Goal: Answer question/provide support: Share knowledge or assist other users

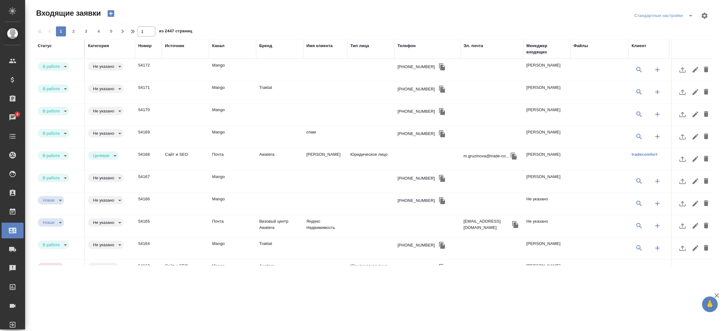
select select "RU"
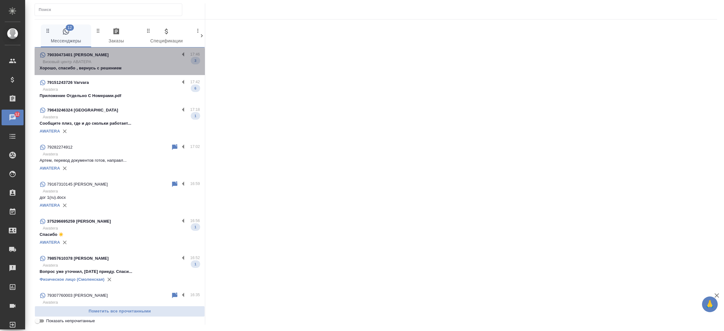
click at [151, 56] on div "79030473401 [PERSON_NAME]" at bounding box center [110, 55] width 140 height 8
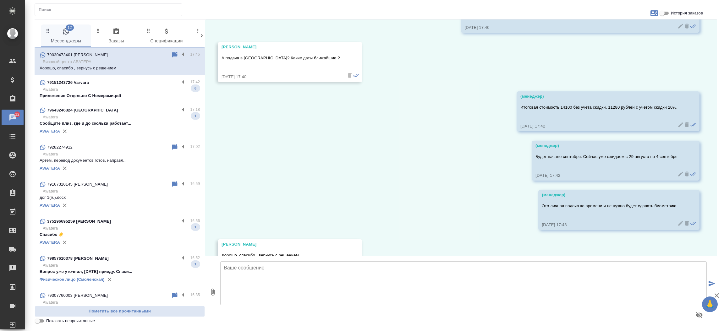
scroll to position [8921, 0]
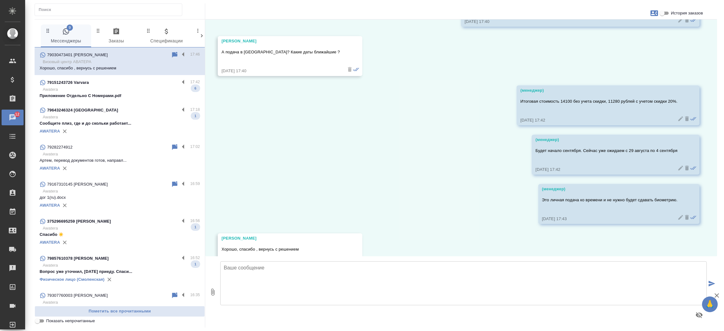
click at [122, 120] on p "Awatera" at bounding box center [121, 117] width 157 height 6
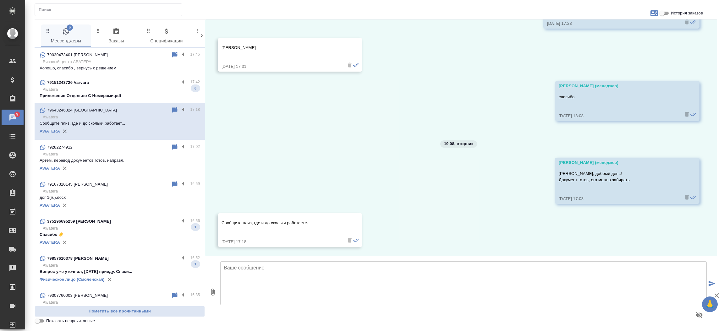
scroll to position [743, 0]
click at [664, 15] on input "История заказов" at bounding box center [661, 13] width 23 height 8
checkbox input "true"
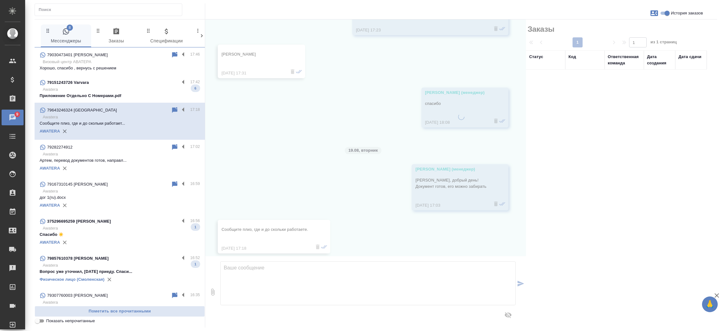
scroll to position [755, 0]
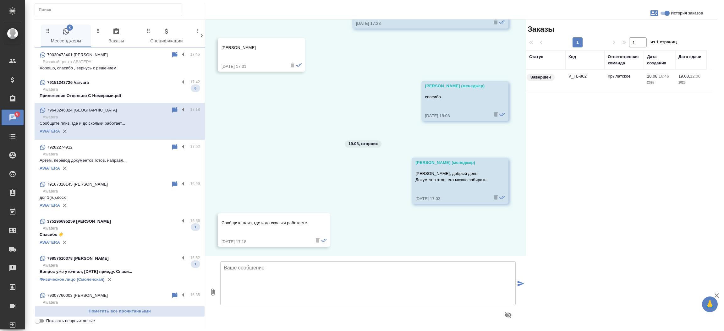
click at [584, 77] on td "V_FL-802" at bounding box center [584, 81] width 39 height 22
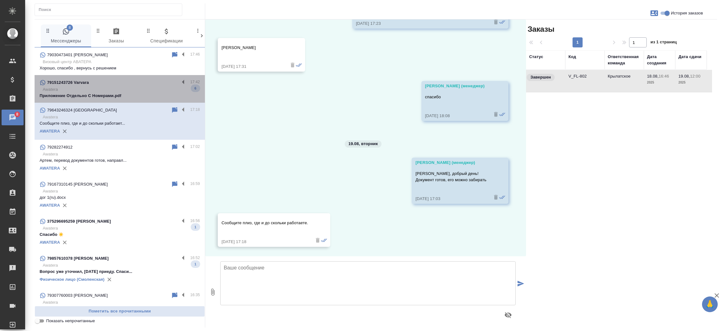
click at [137, 83] on div "79151243726 Varvara" at bounding box center [110, 83] width 140 height 8
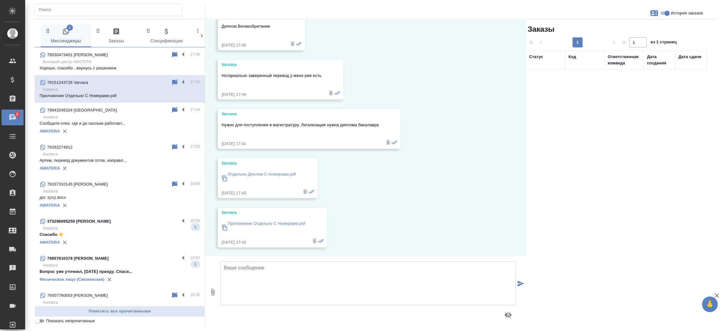
scroll to position [0, 0]
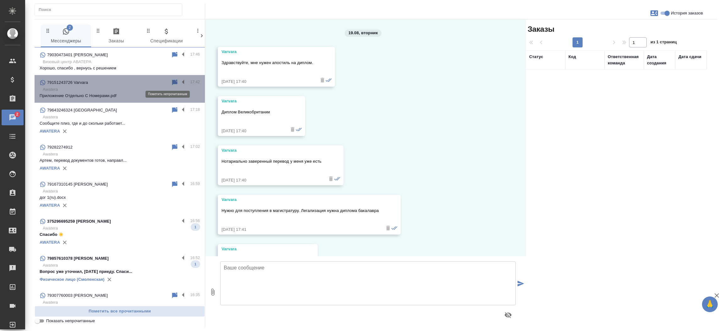
click at [172, 81] on icon at bounding box center [174, 82] width 5 height 6
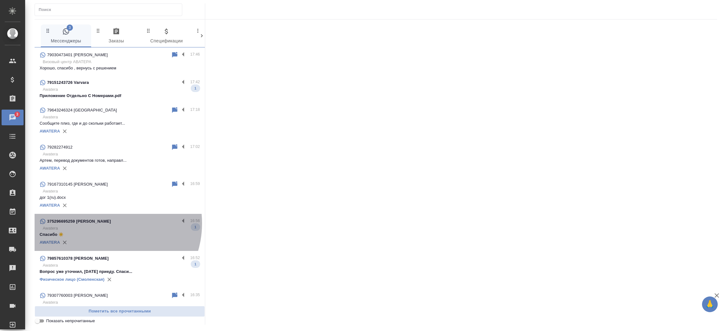
click at [103, 223] on div "375296695259 Елена" at bounding box center [110, 222] width 140 height 8
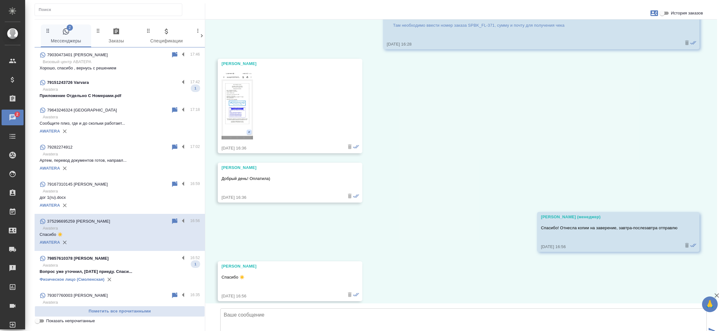
scroll to position [4129, 0]
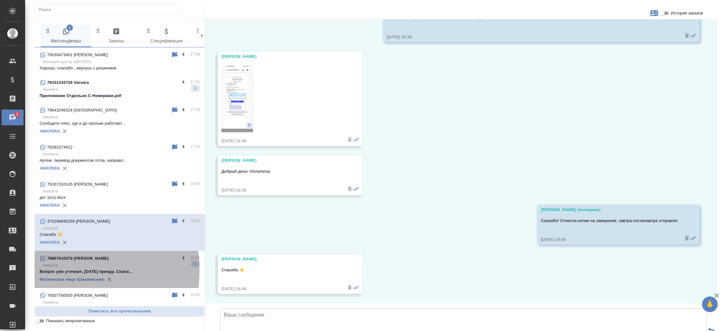
click at [68, 270] on p "Вопрос уже уточнил, завтра приеду. Спаси..." at bounding box center [120, 272] width 160 height 6
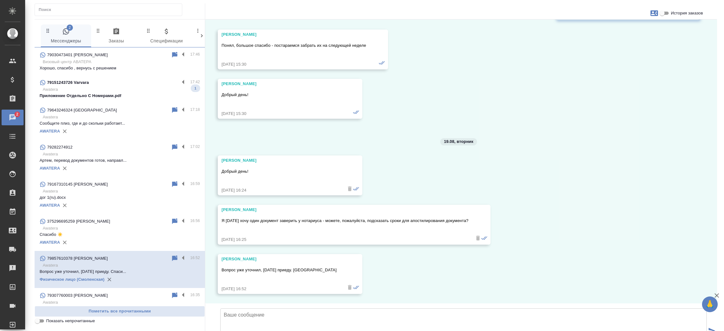
scroll to position [1885, 0]
click at [665, 11] on input "История заказов" at bounding box center [661, 13] width 23 height 8
checkbox input "true"
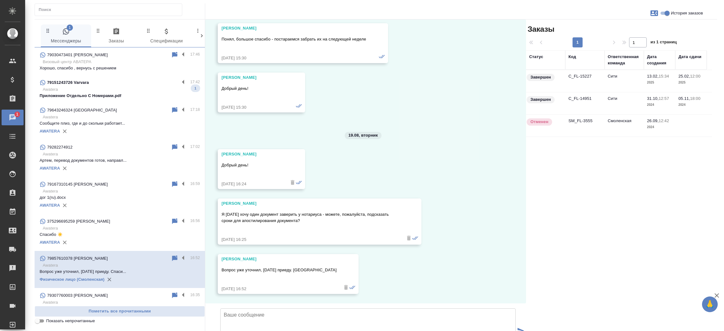
click at [576, 77] on td "C_FL-15227" at bounding box center [584, 81] width 39 height 22
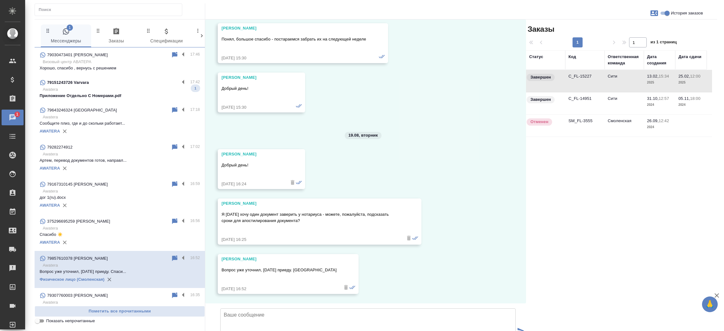
click at [576, 77] on td "C_FL-15227" at bounding box center [584, 81] width 39 height 22
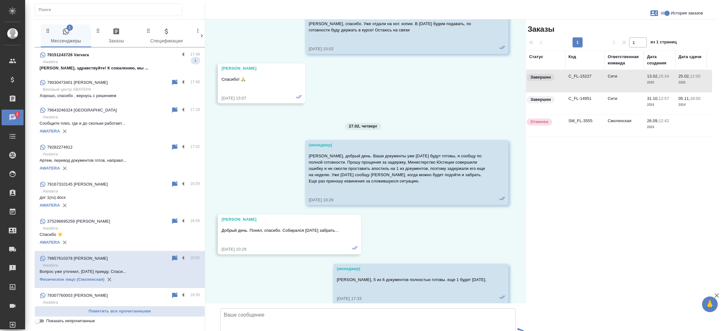
scroll to position [1546, 0]
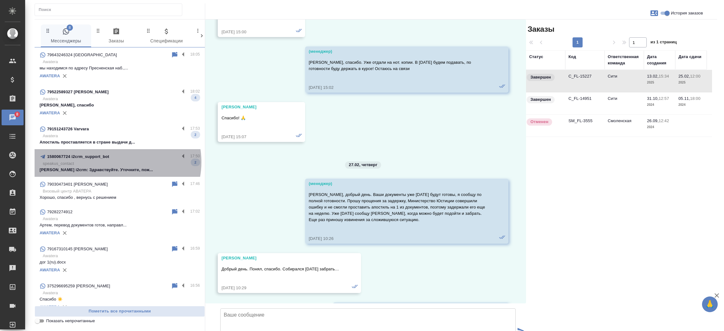
click at [117, 162] on p "speakus_contact" at bounding box center [121, 163] width 157 height 6
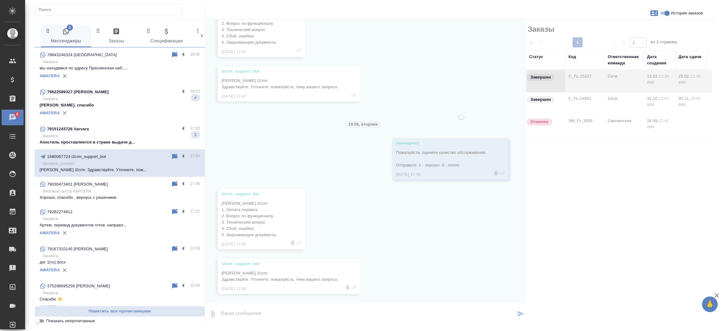
scroll to position [236, 0]
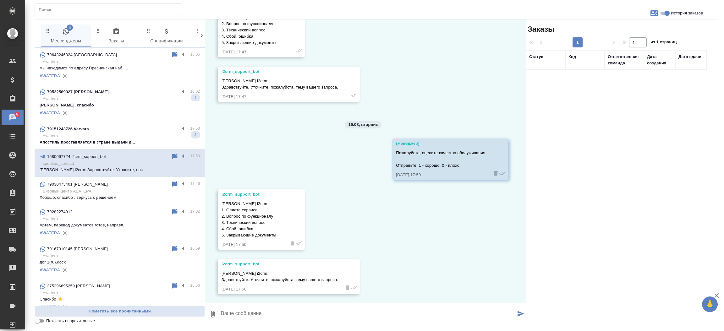
click at [111, 148] on div "79151243726 Varvara 17:53 Awatera Апостиль проставляется в стране выдачи д... 2" at bounding box center [120, 136] width 170 height 28
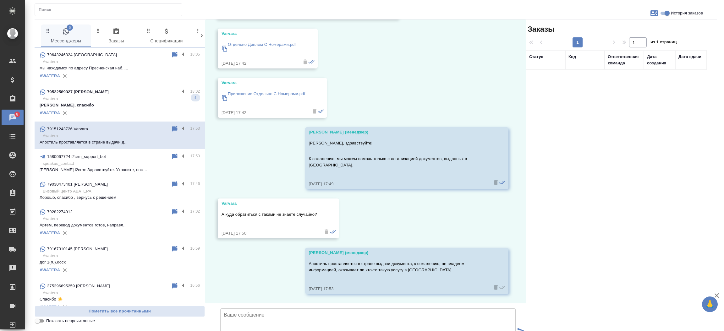
scroll to position [262, 0]
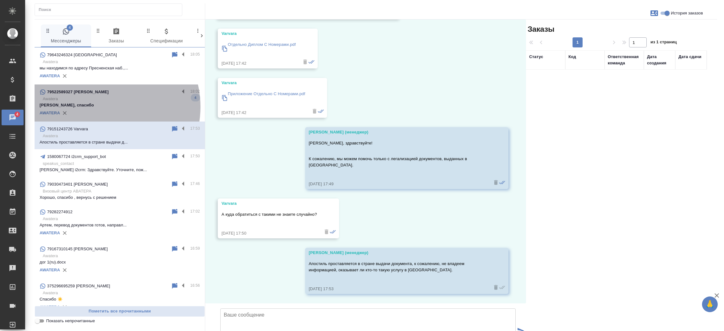
click at [101, 107] on p "Хорошо, спасибо" at bounding box center [120, 105] width 160 height 6
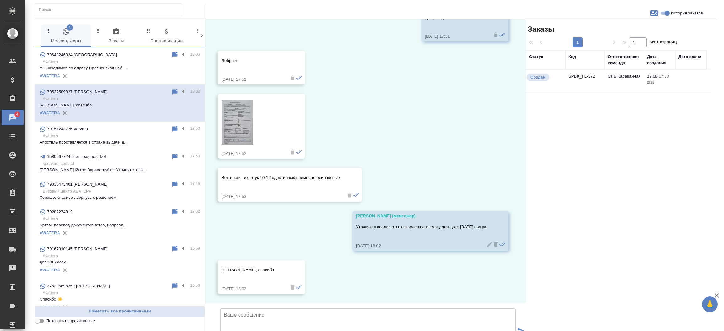
scroll to position [92, 0]
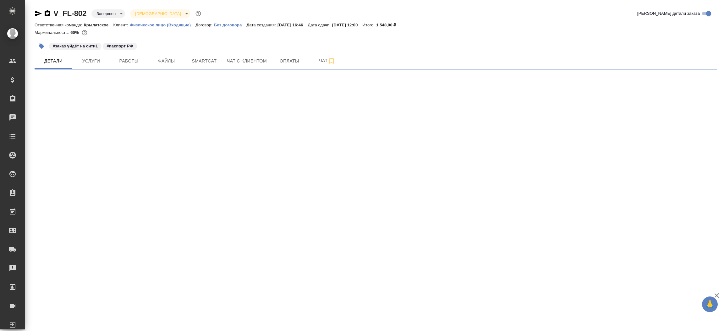
select select "RU"
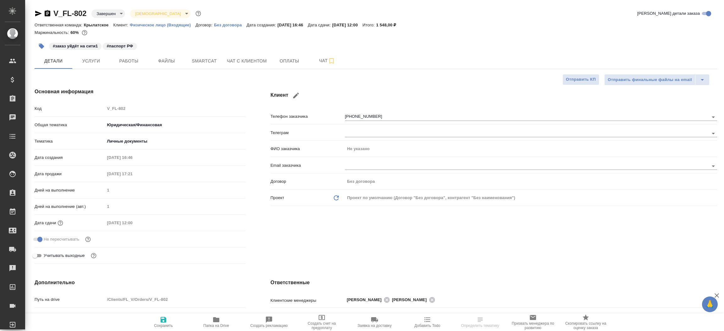
type textarea "x"
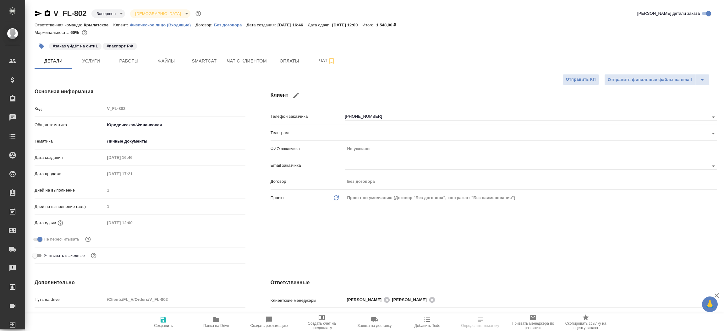
type textarea "x"
click at [41, 12] on icon "button" at bounding box center [39, 14] width 8 height 8
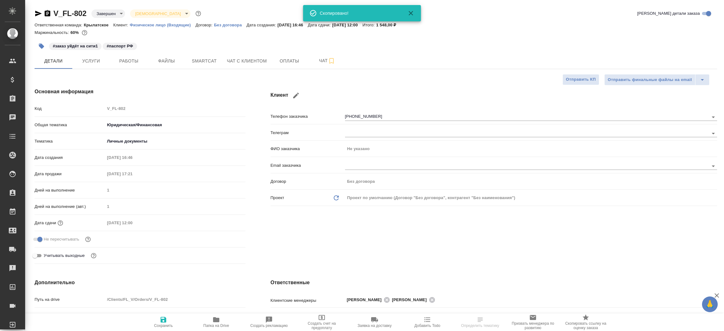
type textarea "x"
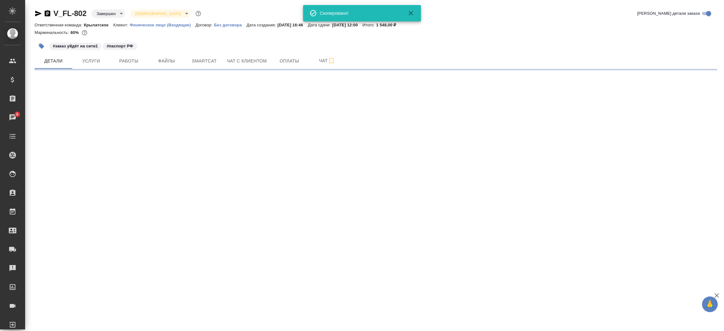
select select "RU"
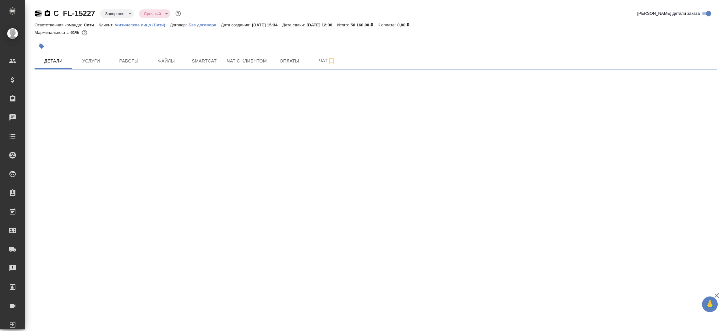
click at [39, 13] on icon "button" at bounding box center [38, 14] width 7 height 6
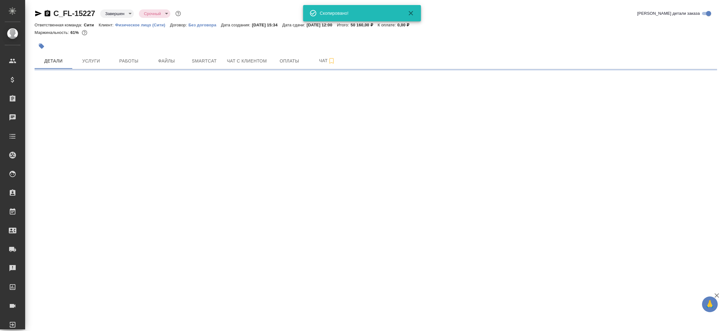
select select "RU"
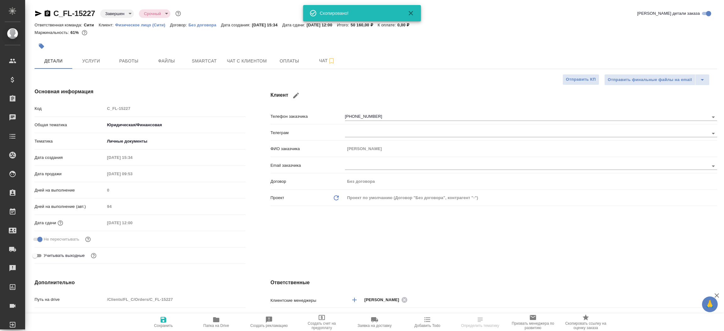
type textarea "x"
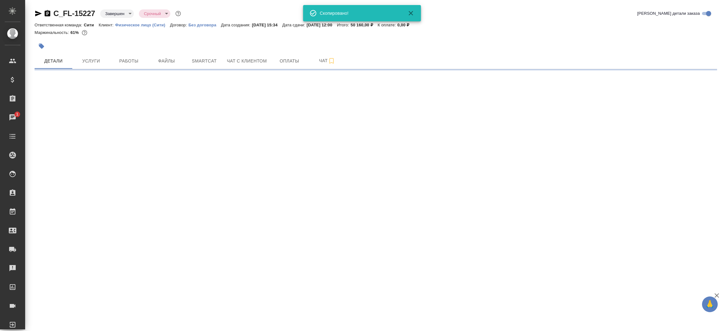
select select "RU"
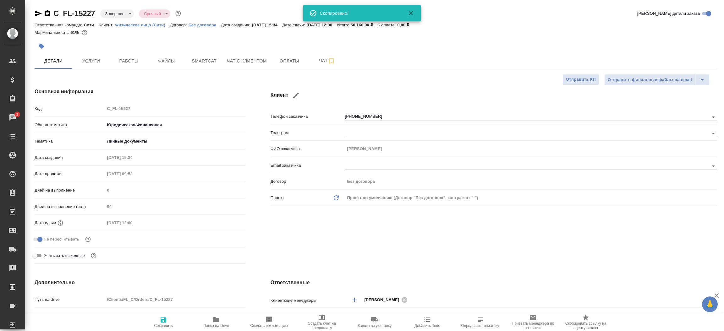
type textarea "x"
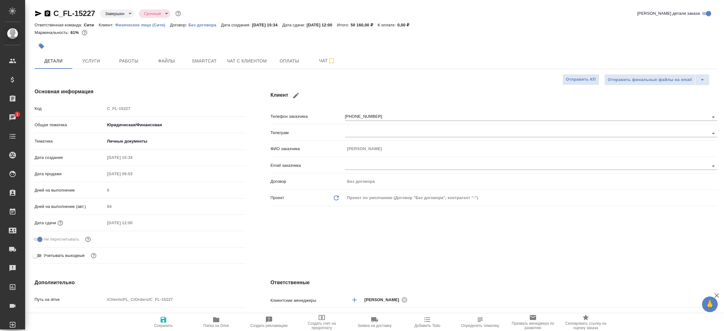
type textarea "x"
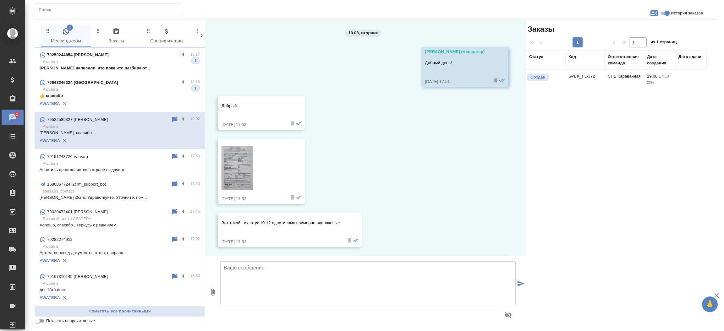
scroll to position [92, 0]
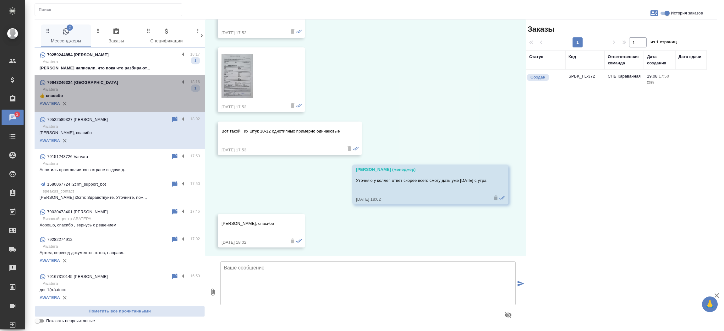
click at [156, 91] on p "Awatera" at bounding box center [121, 89] width 157 height 6
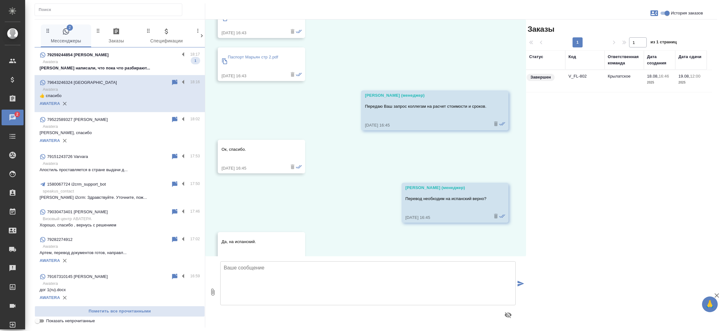
scroll to position [866, 0]
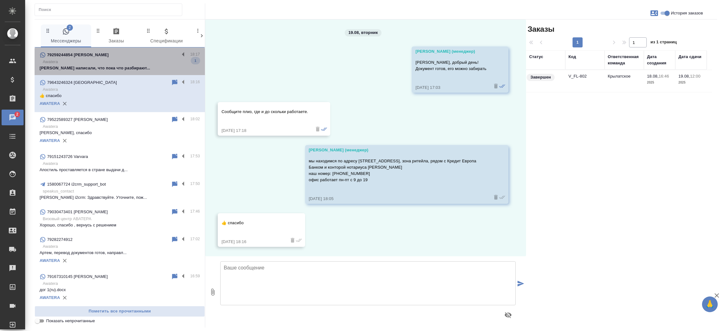
click at [121, 66] on p "Коллеги написали, что пока что разбирают..." at bounding box center [120, 68] width 160 height 6
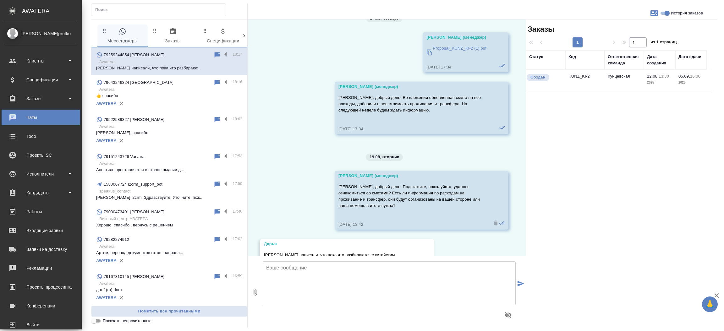
scroll to position [952, 0]
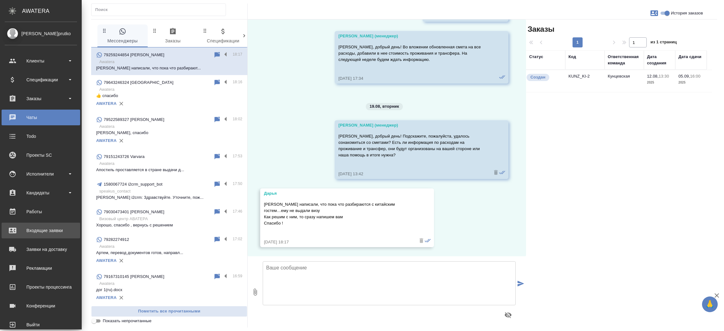
click at [32, 227] on div "Входящие заявки" at bounding box center [41, 230] width 72 height 9
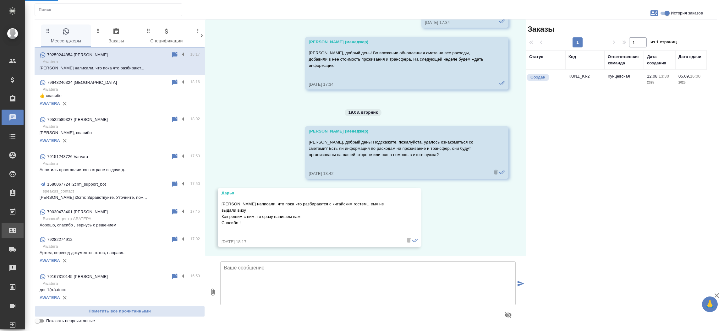
scroll to position [901, 0]
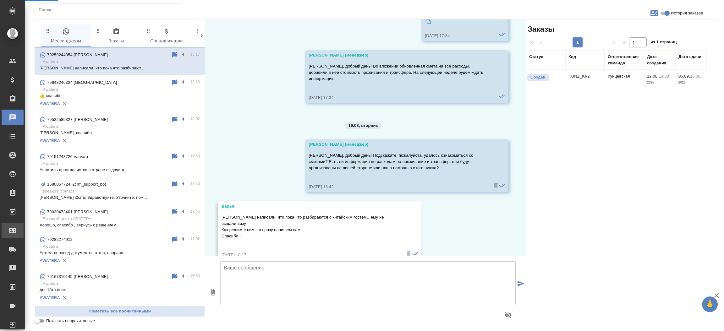
select select "RU"
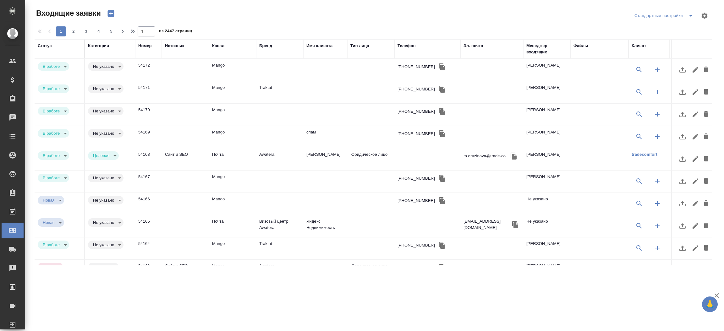
select select "RU"
